Goal: Information Seeking & Learning: Learn about a topic

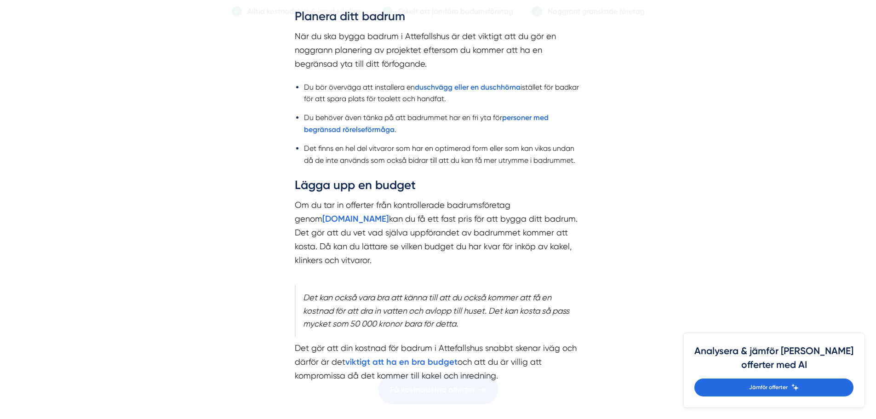
scroll to position [1196, 0]
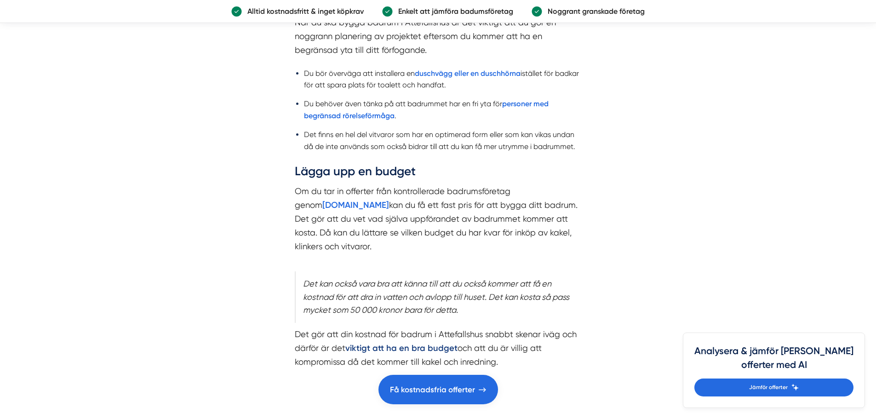
click at [420, 343] on strong "viktigt att ha en bra budget" at bounding box center [401, 348] width 112 height 10
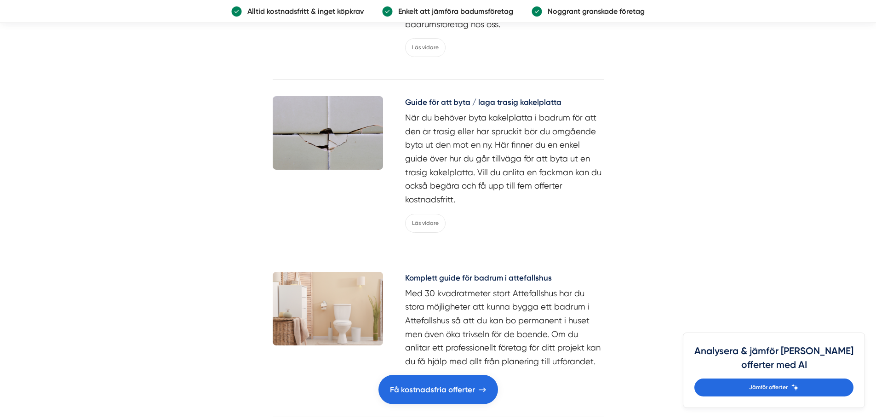
scroll to position [3128, 0]
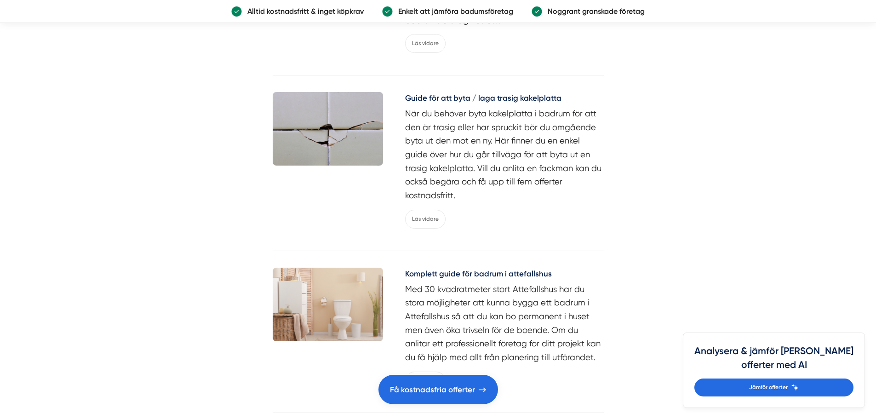
click at [368, 268] on img at bounding box center [328, 305] width 110 height 74
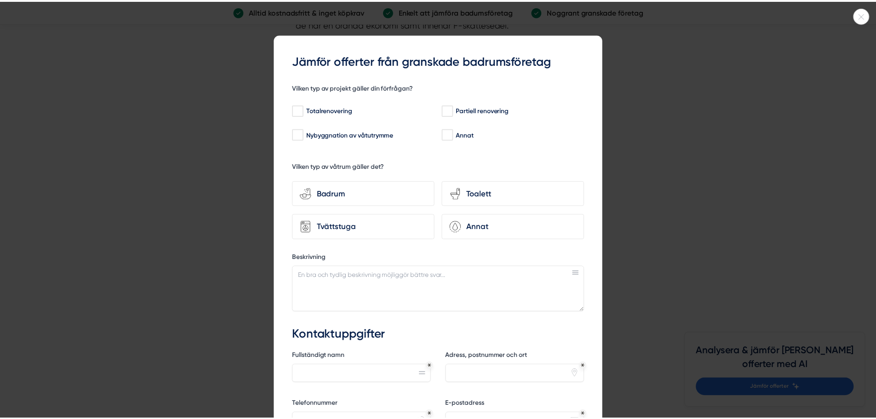
scroll to position [2070, 0]
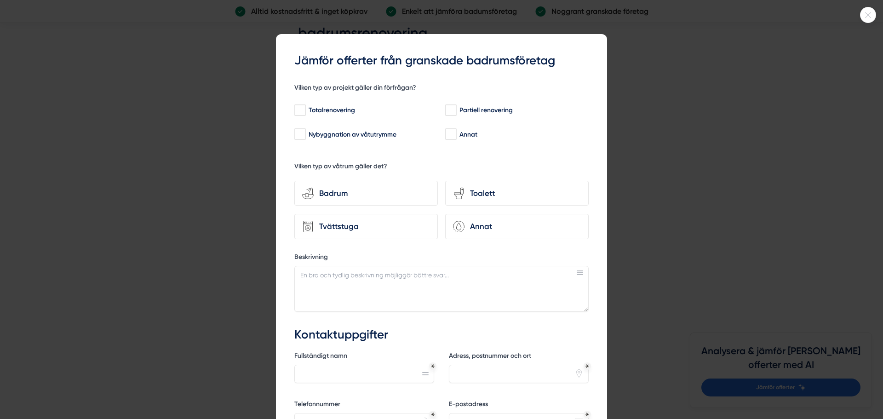
click at [868, 13] on icon at bounding box center [868, 15] width 15 height 6
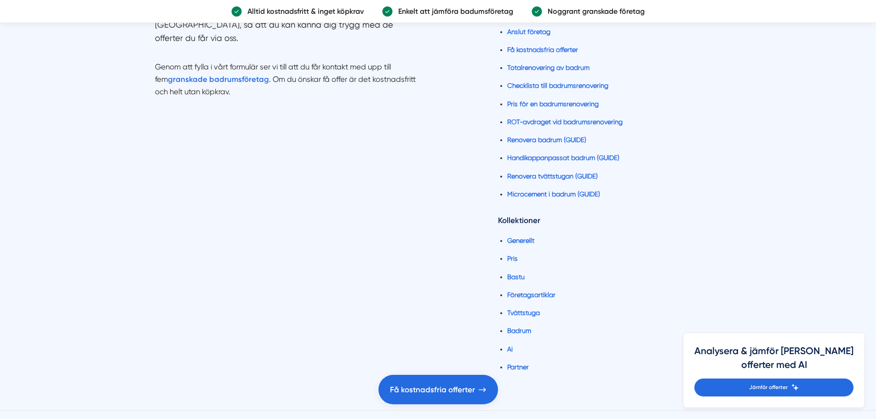
scroll to position [3499, 0]
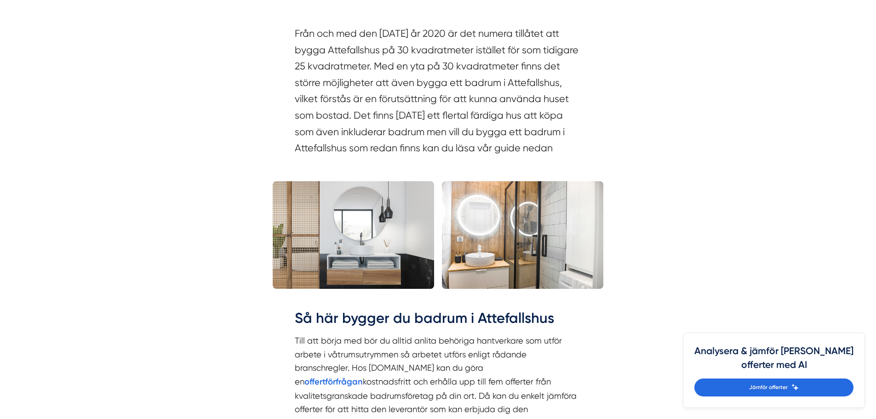
scroll to position [782, 0]
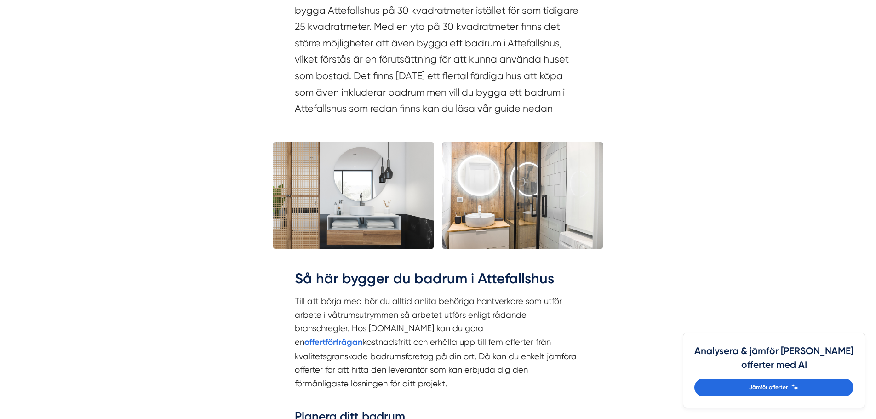
click at [385, 210] on img at bounding box center [354, 196] width 162 height 108
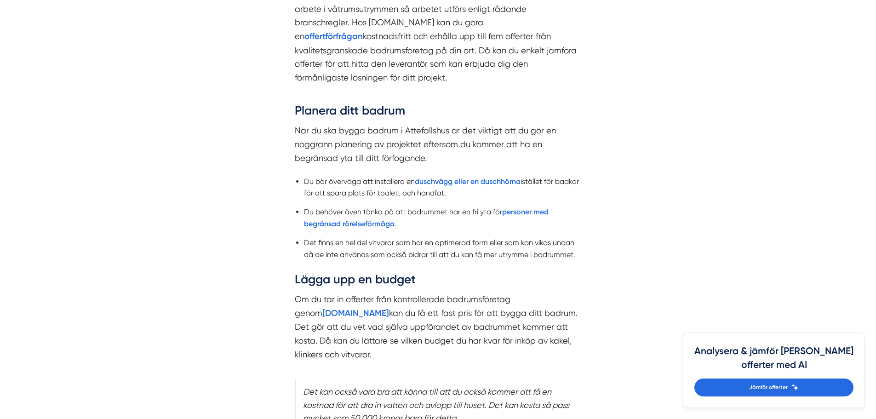
scroll to position [1104, 0]
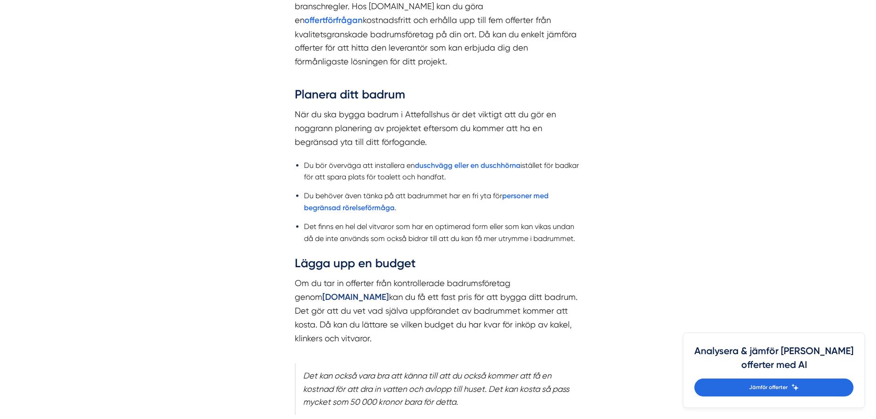
click at [365, 292] on strong "badrumsexperter.se" at bounding box center [355, 297] width 67 height 10
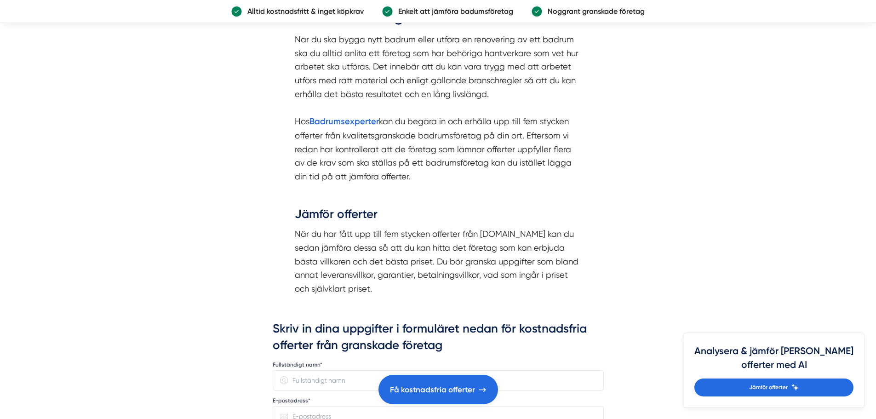
scroll to position [1748, 0]
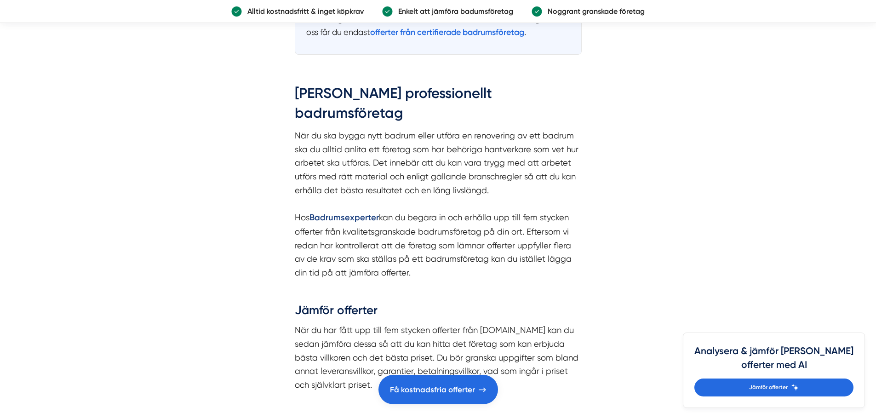
click at [358, 213] on strong "Badrumsexperter" at bounding box center [344, 218] width 69 height 10
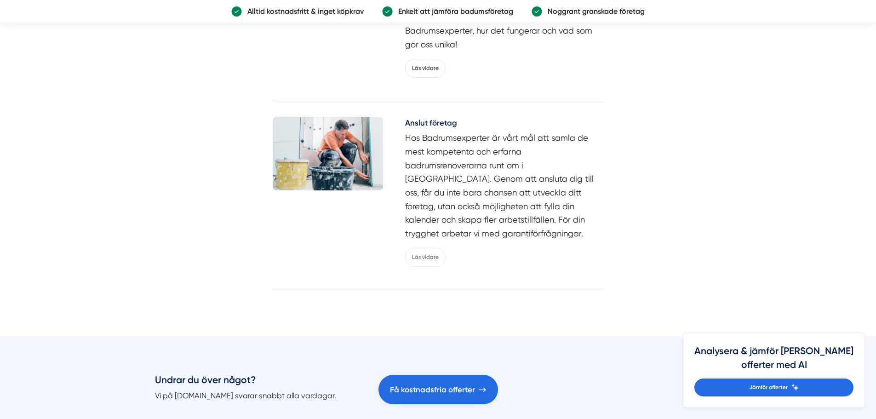
scroll to position [2898, 0]
